Goal: Go to known website: Access a specific website the user already knows

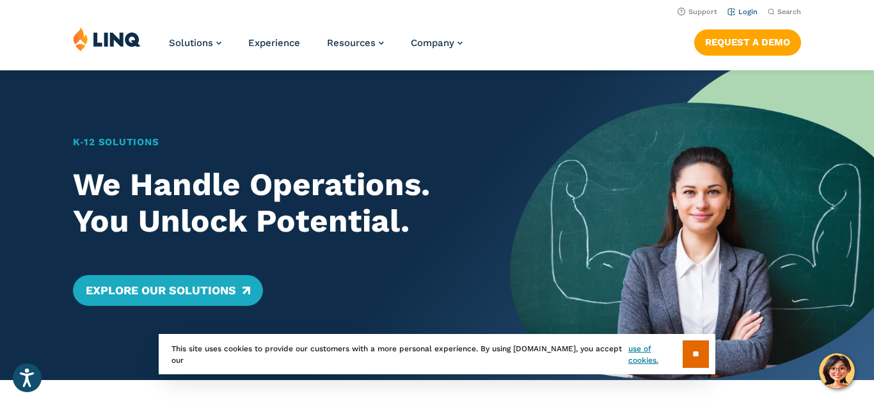
click at [750, 10] on link "Login" at bounding box center [743, 12] width 30 height 8
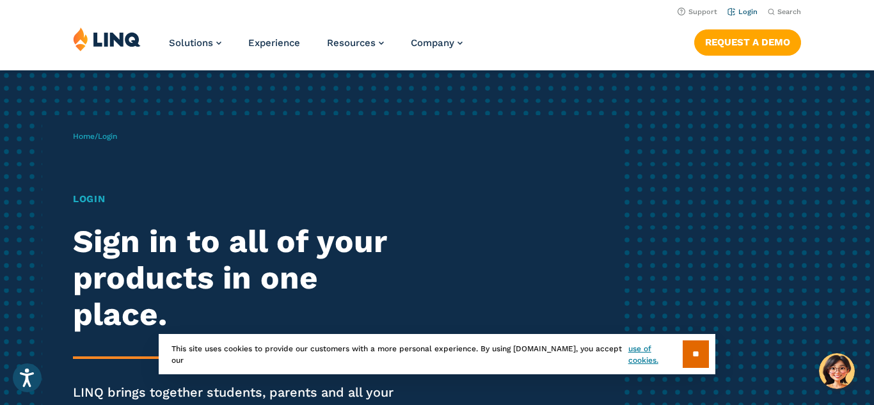
click at [746, 10] on link "Login" at bounding box center [743, 12] width 30 height 8
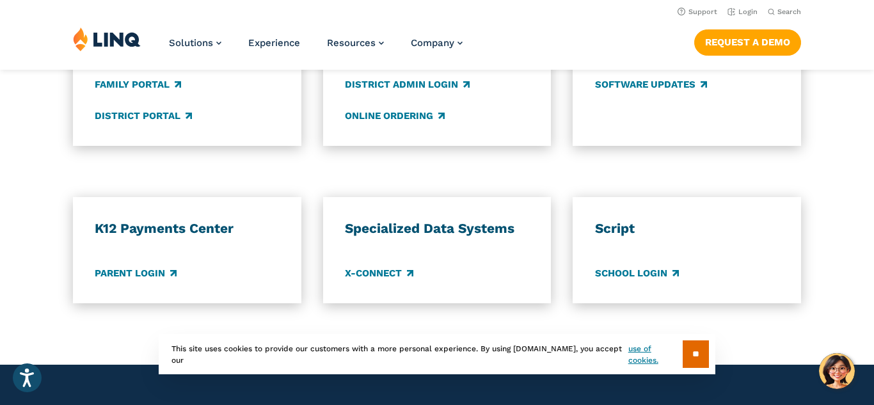
scroll to position [1041, 0]
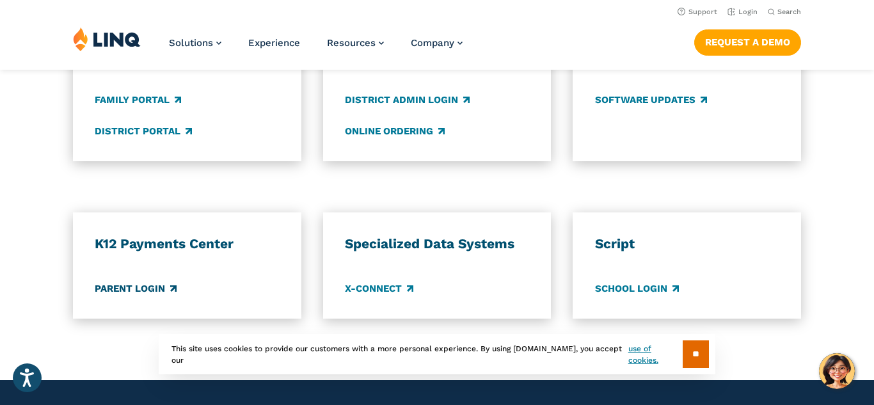
click at [175, 289] on link "Parent Login" at bounding box center [136, 289] width 82 height 14
